Goal: Find specific page/section: Find specific page/section

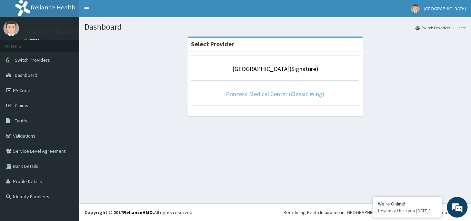
click at [271, 94] on link "Princess Medical Center (Classic Wing)" at bounding box center [275, 94] width 99 height 8
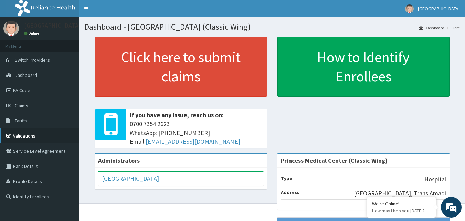
click at [26, 136] on link "Validations" at bounding box center [39, 135] width 79 height 15
